Goal: Information Seeking & Learning: Check status

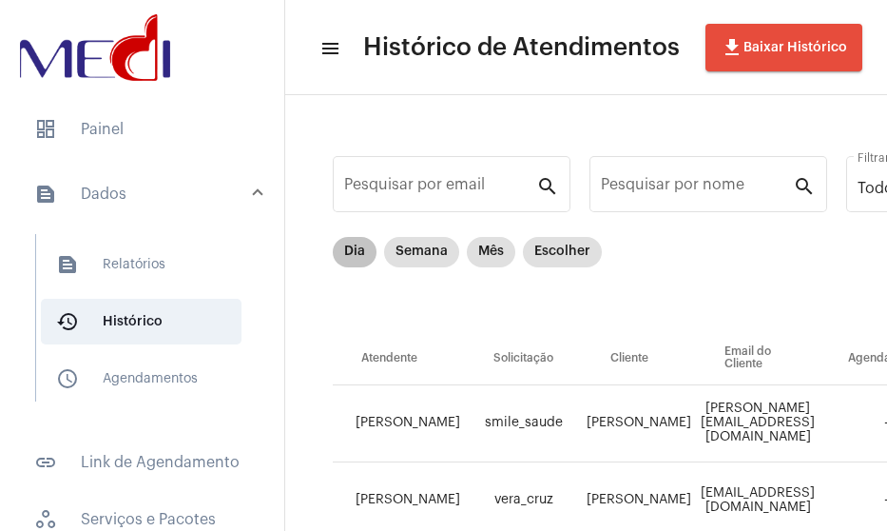
scroll to position [124, 0]
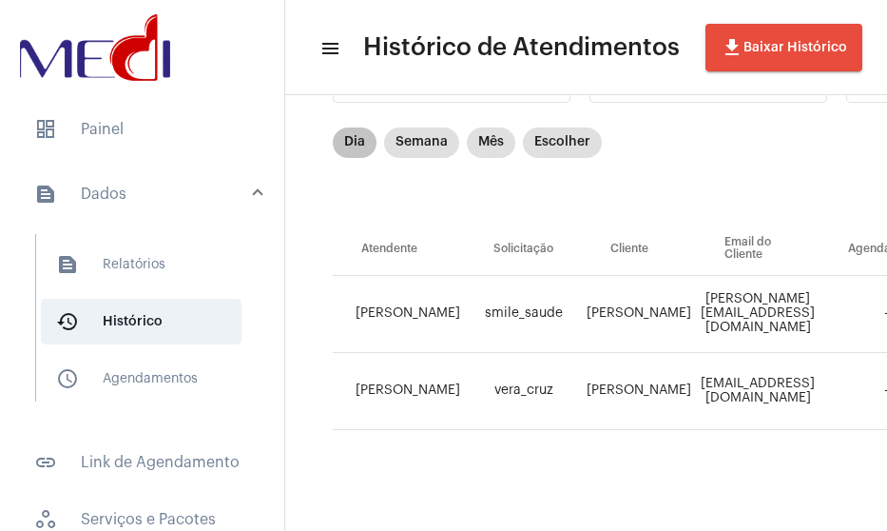
click at [351, 133] on mat-chip "Dia" at bounding box center [355, 142] width 44 height 30
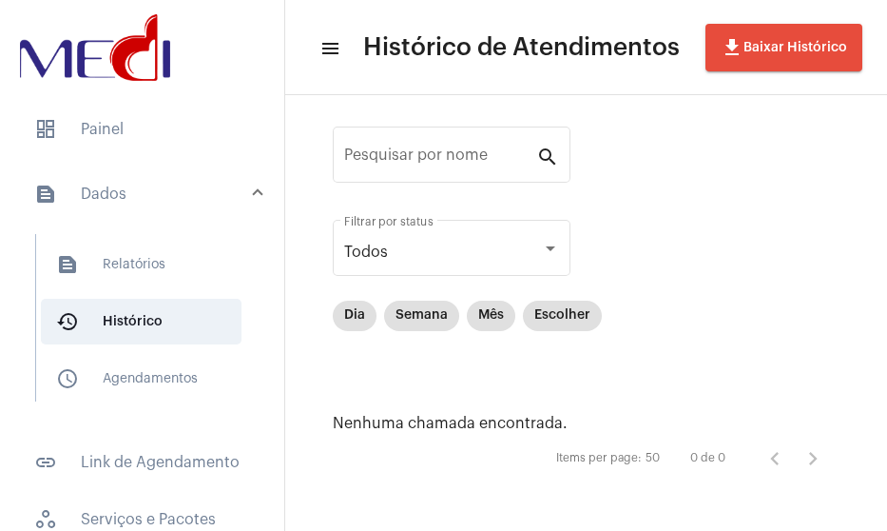
scroll to position [0, 0]
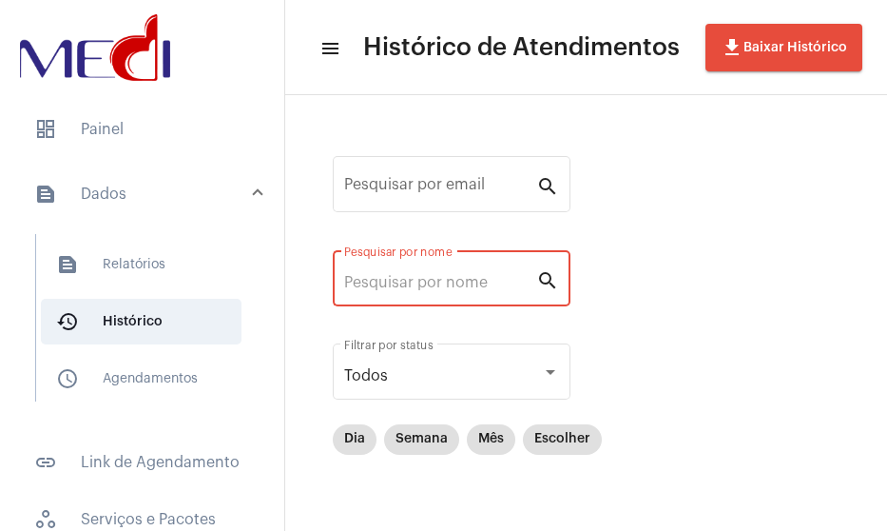
click at [411, 277] on input "Pesquisar por nome" at bounding box center [440, 282] width 192 height 17
type input "[PERSON_NAME]"
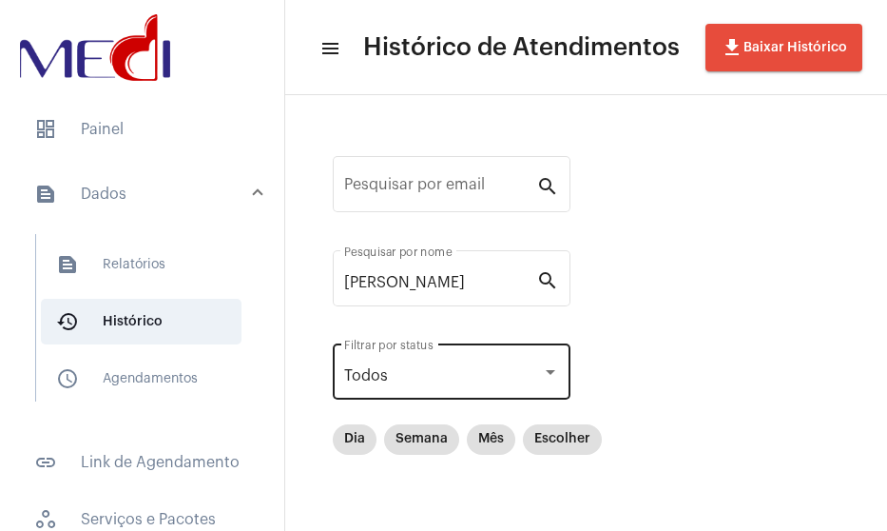
click at [504, 366] on div "Todos Filtrar por status" at bounding box center [451, 370] width 215 height 60
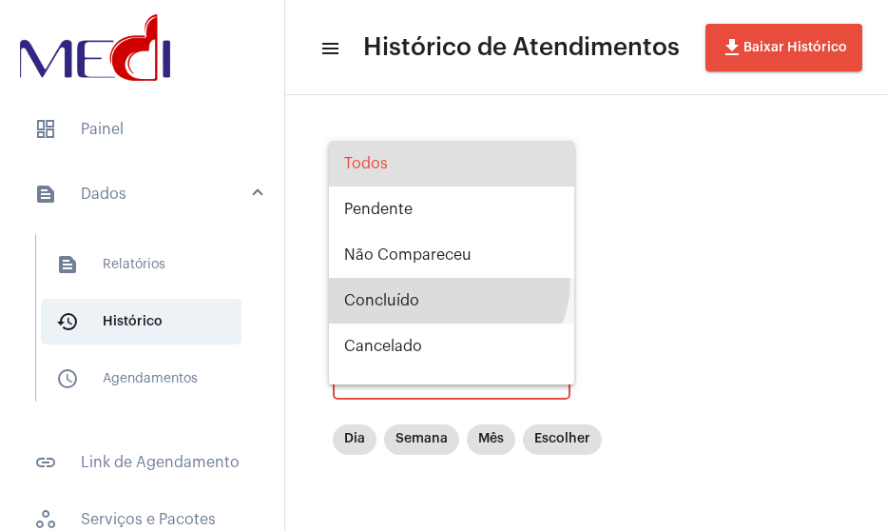
click at [446, 280] on span "Concluído" at bounding box center [451, 301] width 215 height 46
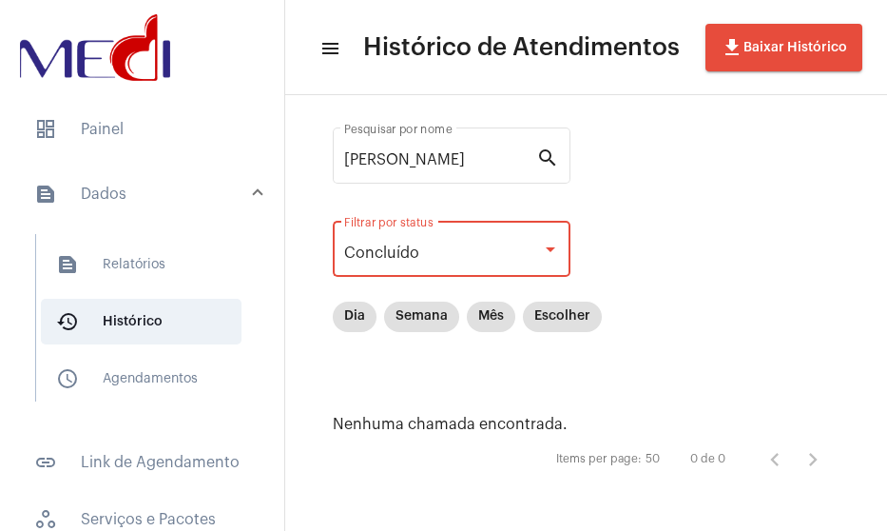
scroll to position [126, 0]
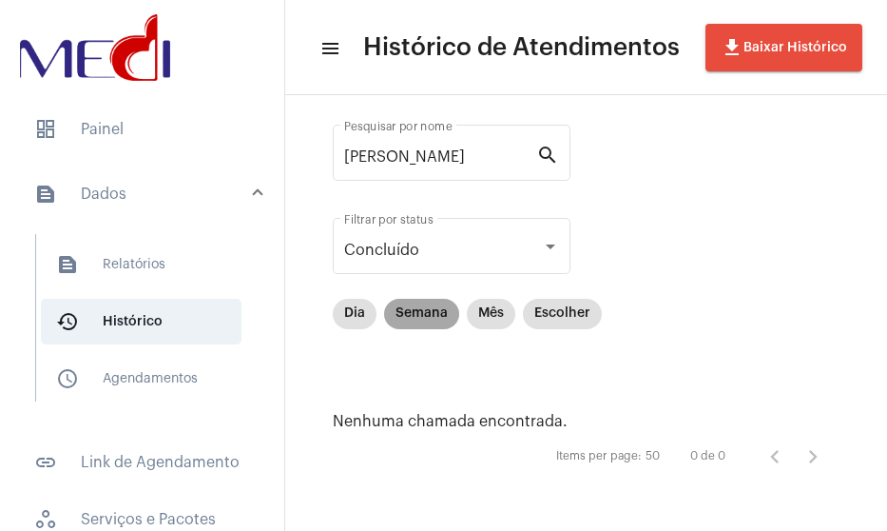
click at [432, 312] on mat-chip "Semana" at bounding box center [421, 314] width 75 height 30
click at [491, 316] on mat-chip "Mês" at bounding box center [491, 314] width 49 height 30
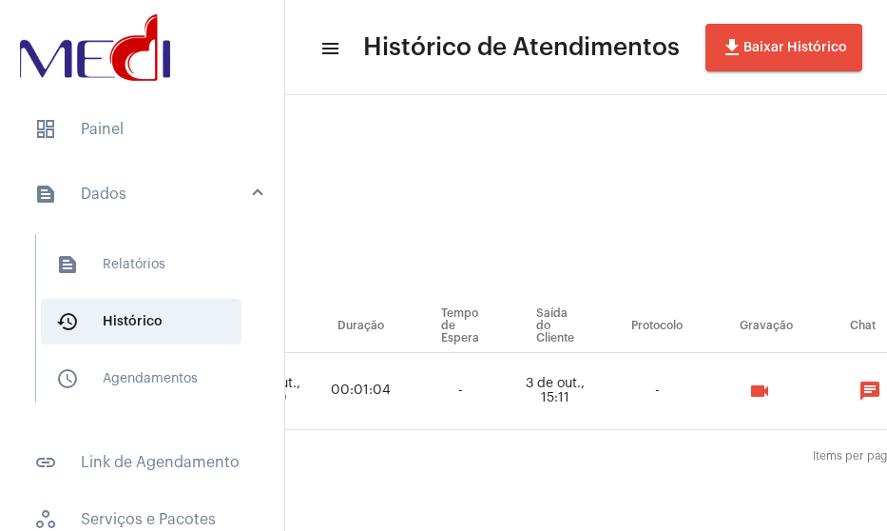
scroll to position [47, 1106]
click at [754, 379] on mat-icon "videocam" at bounding box center [753, 390] width 23 height 23
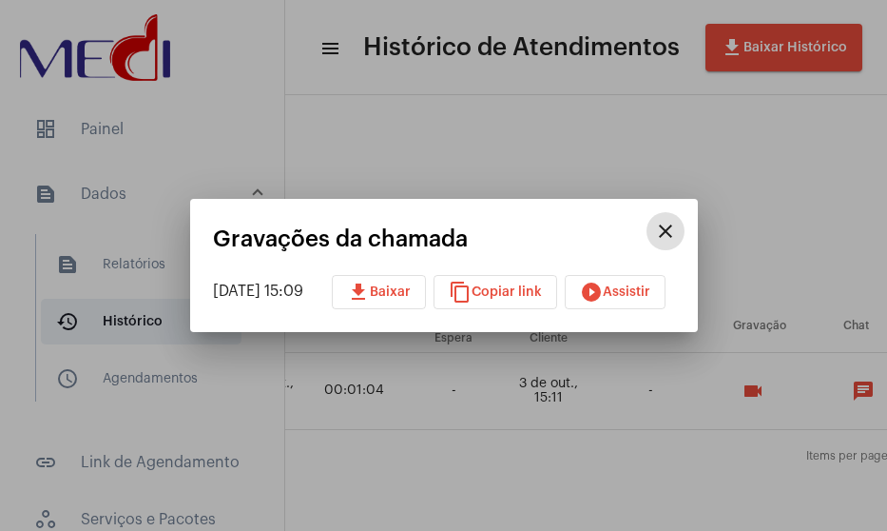
click at [647, 290] on span "play_circle_filled Assistir" at bounding box center [615, 291] width 70 height 13
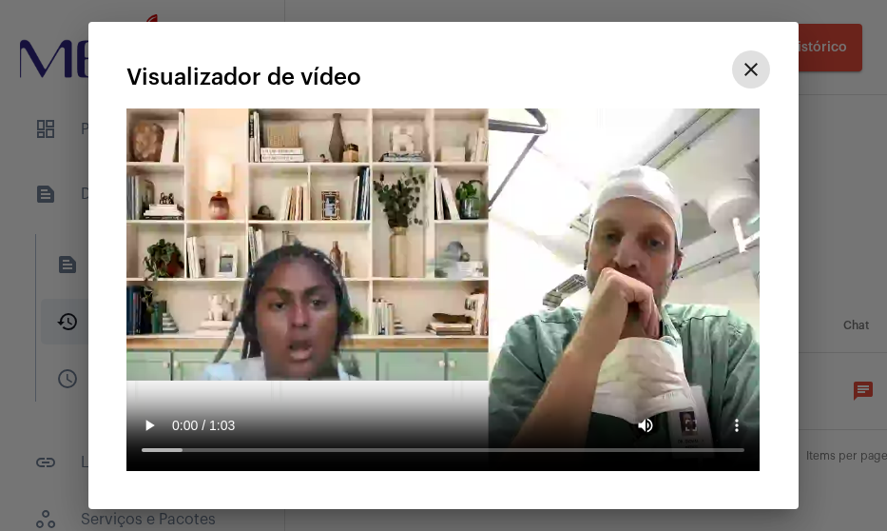
click at [334, 281] on video "Seu navegador não suporta a reprodução deste vídeo." at bounding box center [442, 289] width 633 height 362
click at [755, 88] on button "close" at bounding box center [751, 69] width 38 height 38
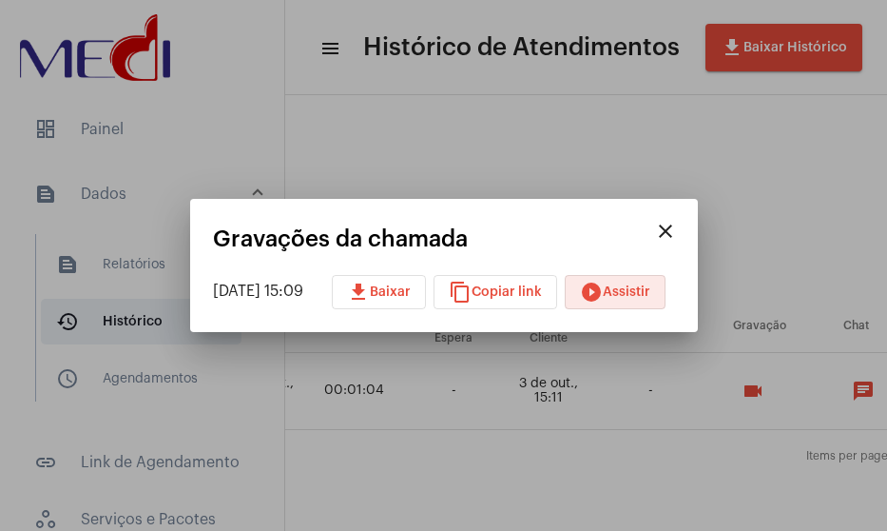
click at [677, 228] on mat-icon "close" at bounding box center [665, 231] width 23 height 23
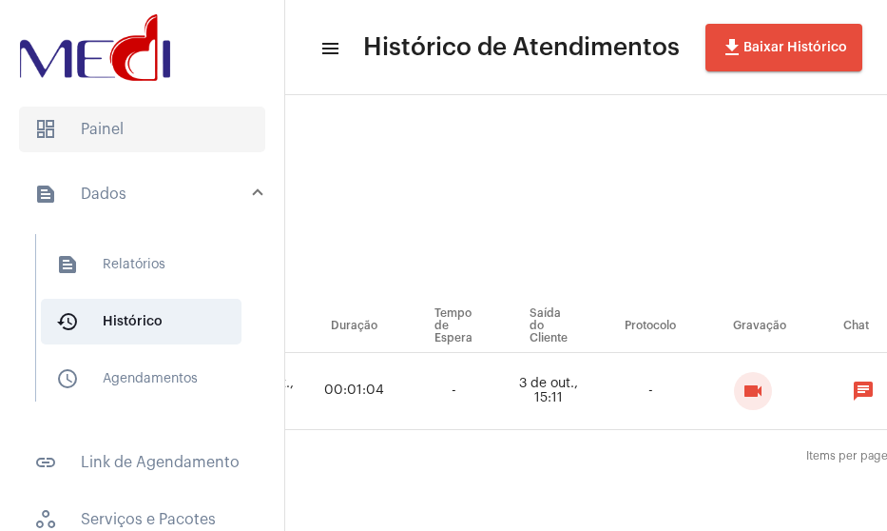
click at [140, 120] on span "dashboard Painel" at bounding box center [142, 130] width 246 height 46
